Goal: Task Accomplishment & Management: Manage account settings

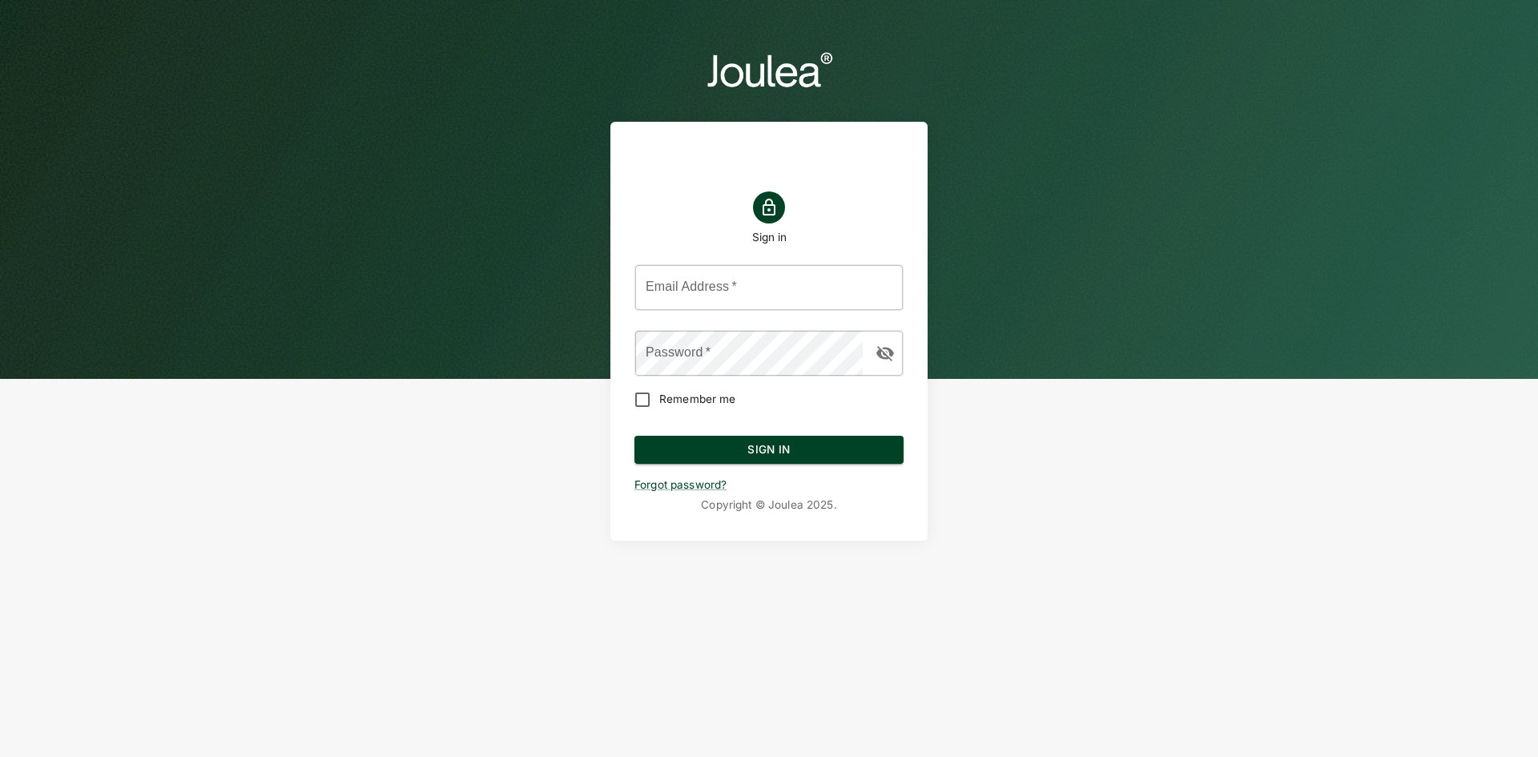
click at [105, 363] on header "Sign in Email Address   * Email Address   * Password   * Password   * Remember …" at bounding box center [769, 294] width 1538 height 589
drag, startPoint x: 808, startPoint y: 246, endPoint x: 798, endPoint y: 281, distance: 36.5
click at [807, 250] on div "Sign in Email Address   * Email Address   * Password   * Password   * Remember …" at bounding box center [769, 339] width 269 height 308
click at [798, 283] on input "Email Address   *" at bounding box center [769, 287] width 268 height 45
type input "[EMAIL_ADDRESS][DOMAIN_NAME]"
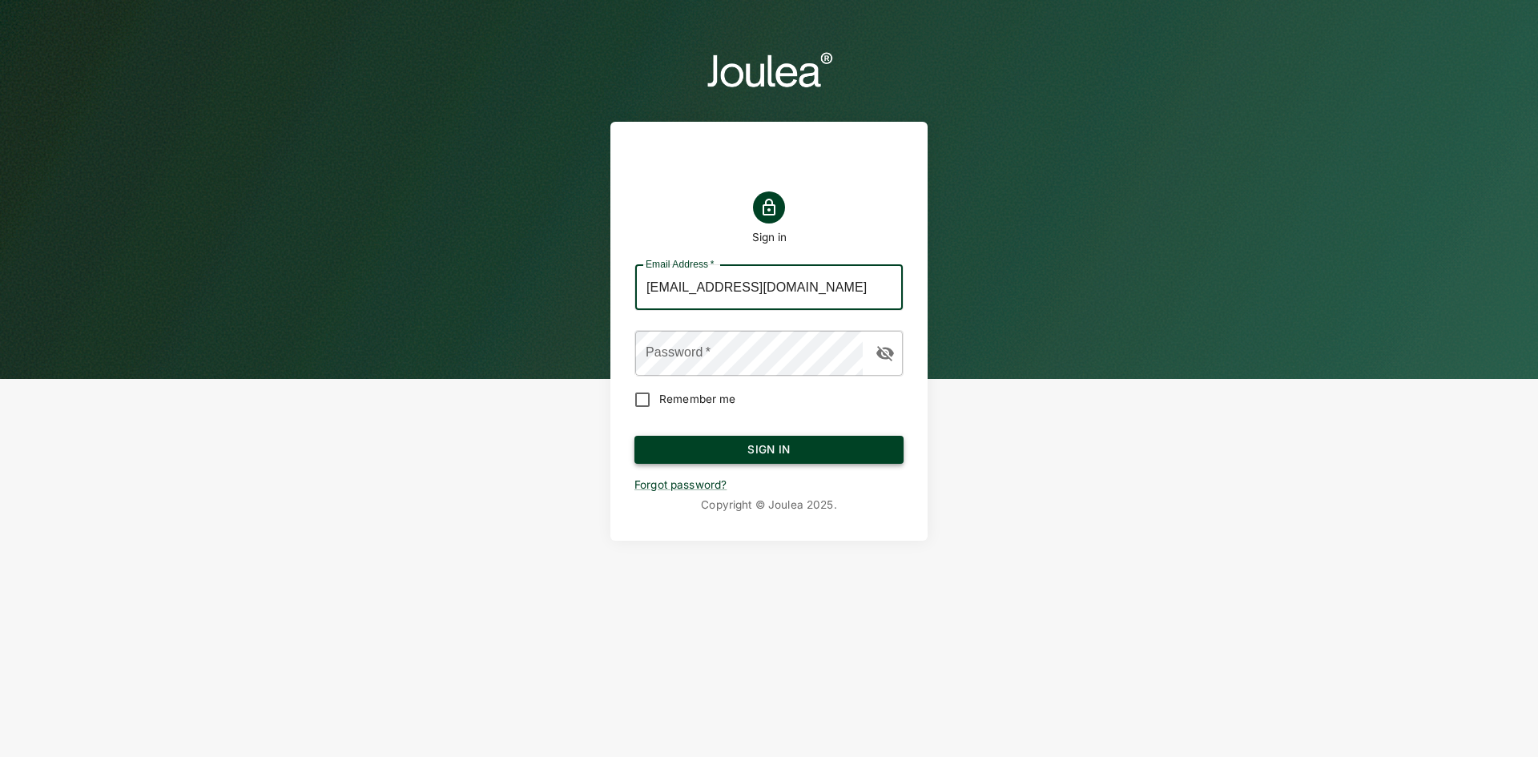
click at [812, 447] on button "Sign In" at bounding box center [769, 450] width 269 height 29
